Goal: Use online tool/utility

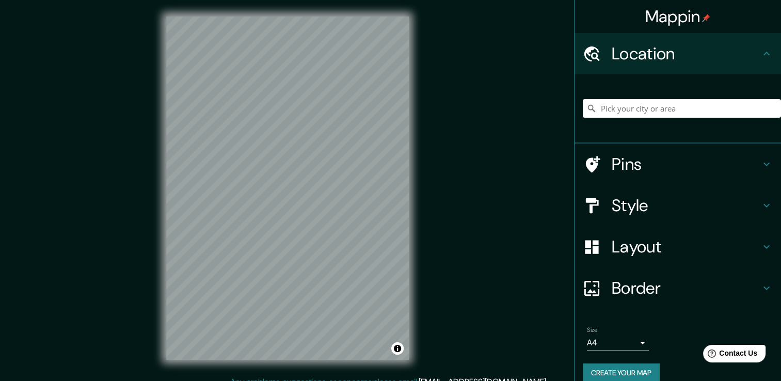
click at [761, 208] on icon at bounding box center [766, 205] width 12 height 12
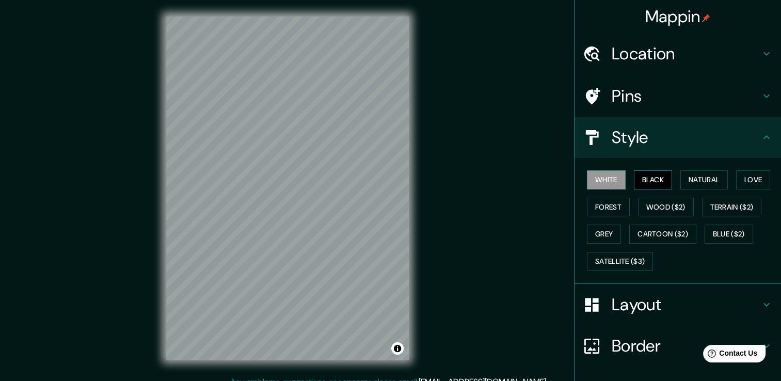
click at [650, 172] on button "Black" at bounding box center [653, 179] width 39 height 19
click at [722, 179] on button "Natural" at bounding box center [703, 179] width 47 height 19
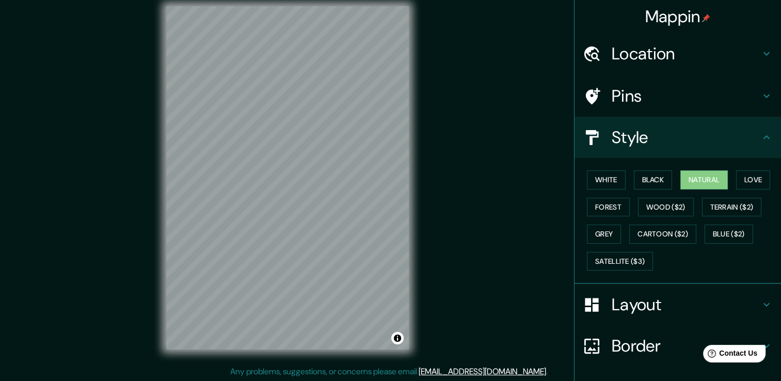
scroll to position [11, 0]
click at [586, 279] on div "Mappin Location Pins Style White Black Natural Love Forest Wood ($2) Terrain ($…" at bounding box center [390, 185] width 781 height 392
click at [489, 266] on div "Mappin Location Pins Style White Black Natural Love Forest Wood ($2) Terrain ($…" at bounding box center [390, 185] width 781 height 392
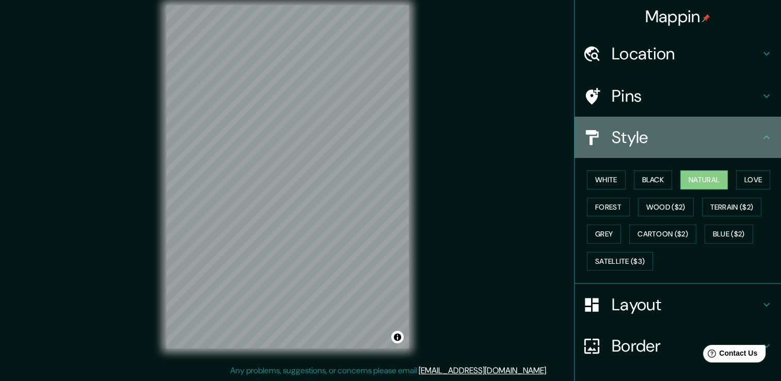
click at [730, 137] on h4 "Style" at bounding box center [686, 137] width 149 height 21
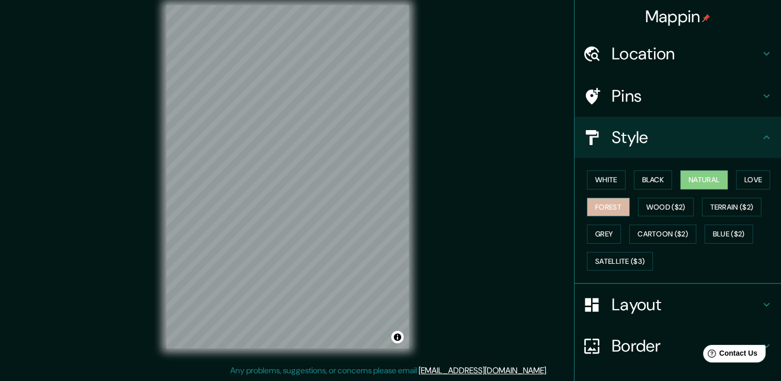
click at [601, 214] on button "Forest" at bounding box center [608, 207] width 43 height 19
click at [593, 220] on div "White Black Natural Love Forest Wood ($2) Terrain ($2) Grey Cartoon ($2) Blue (…" at bounding box center [682, 220] width 198 height 108
click at [609, 227] on button "Grey" at bounding box center [604, 234] width 34 height 19
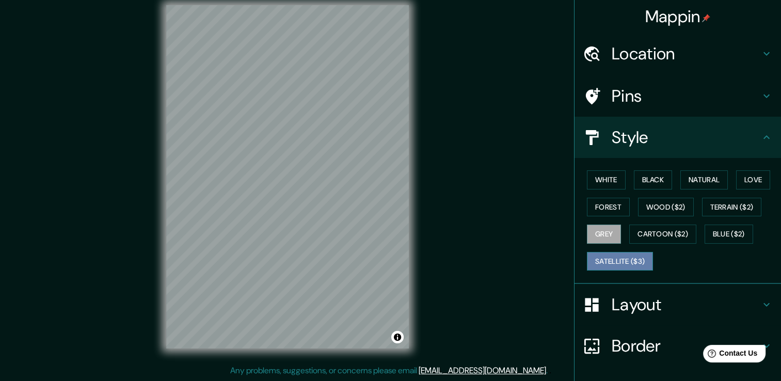
click at [620, 252] on button "Satellite ($3)" at bounding box center [620, 261] width 66 height 19
